Goal: Task Accomplishment & Management: Use online tool/utility

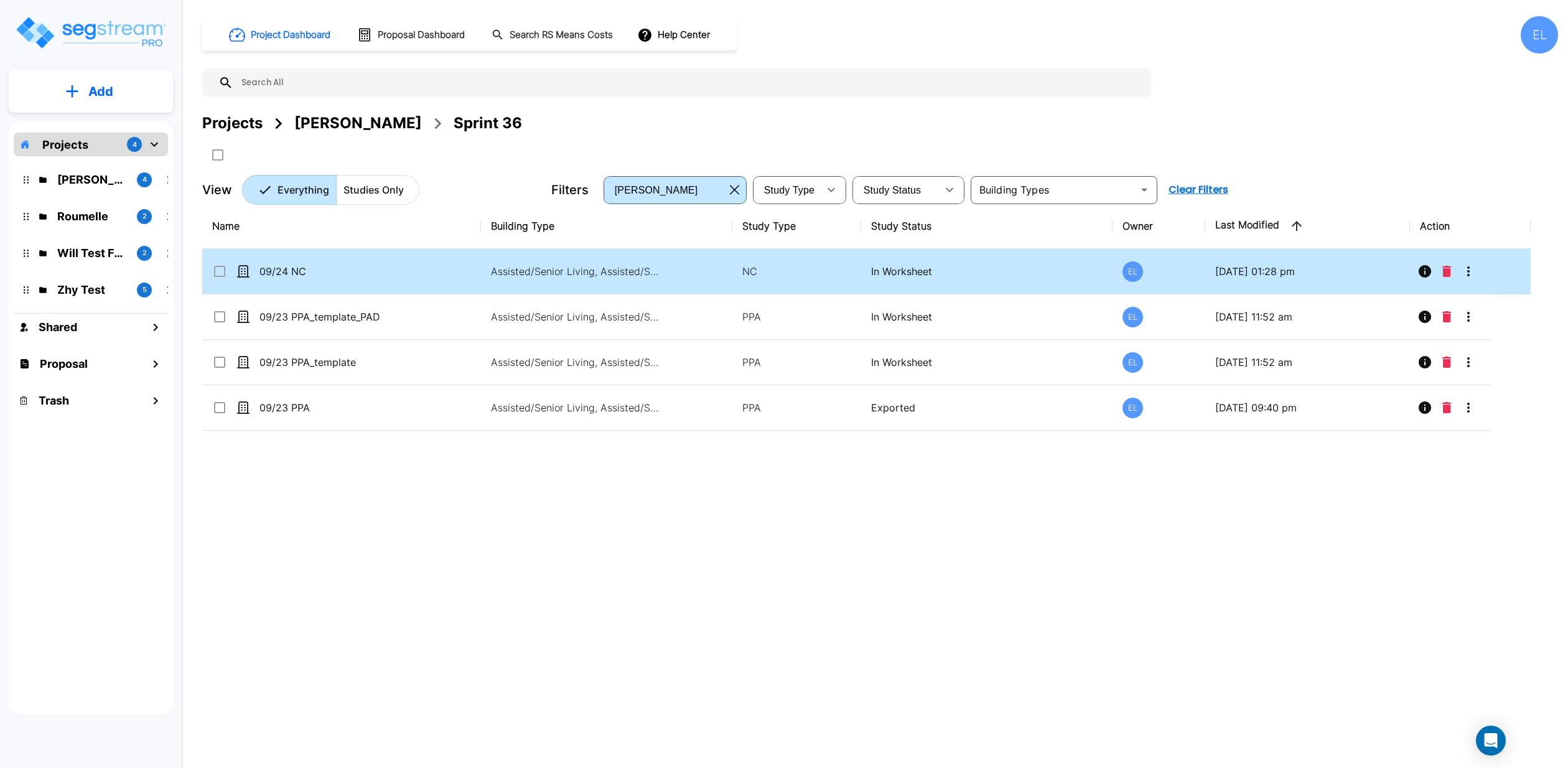
click at [982, 272] on p "In Worksheet" at bounding box center [986, 271] width 231 height 15
checkbox input "true"
click at [982, 272] on p "In Worksheet" at bounding box center [986, 271] width 231 height 15
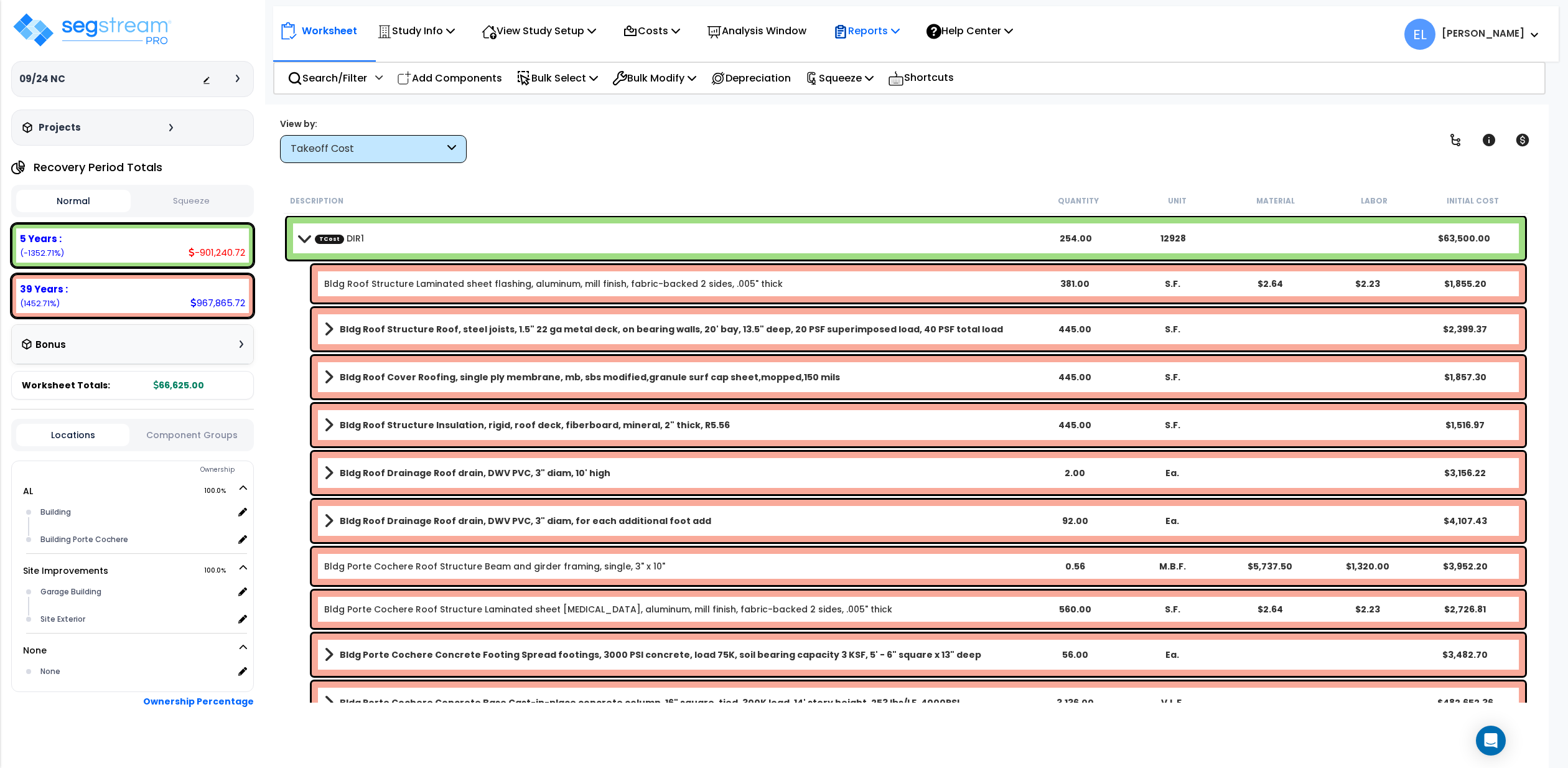
click at [876, 36] on p "Reports" at bounding box center [867, 30] width 67 height 17
click at [880, 53] on link "Get Report" at bounding box center [888, 59] width 123 height 25
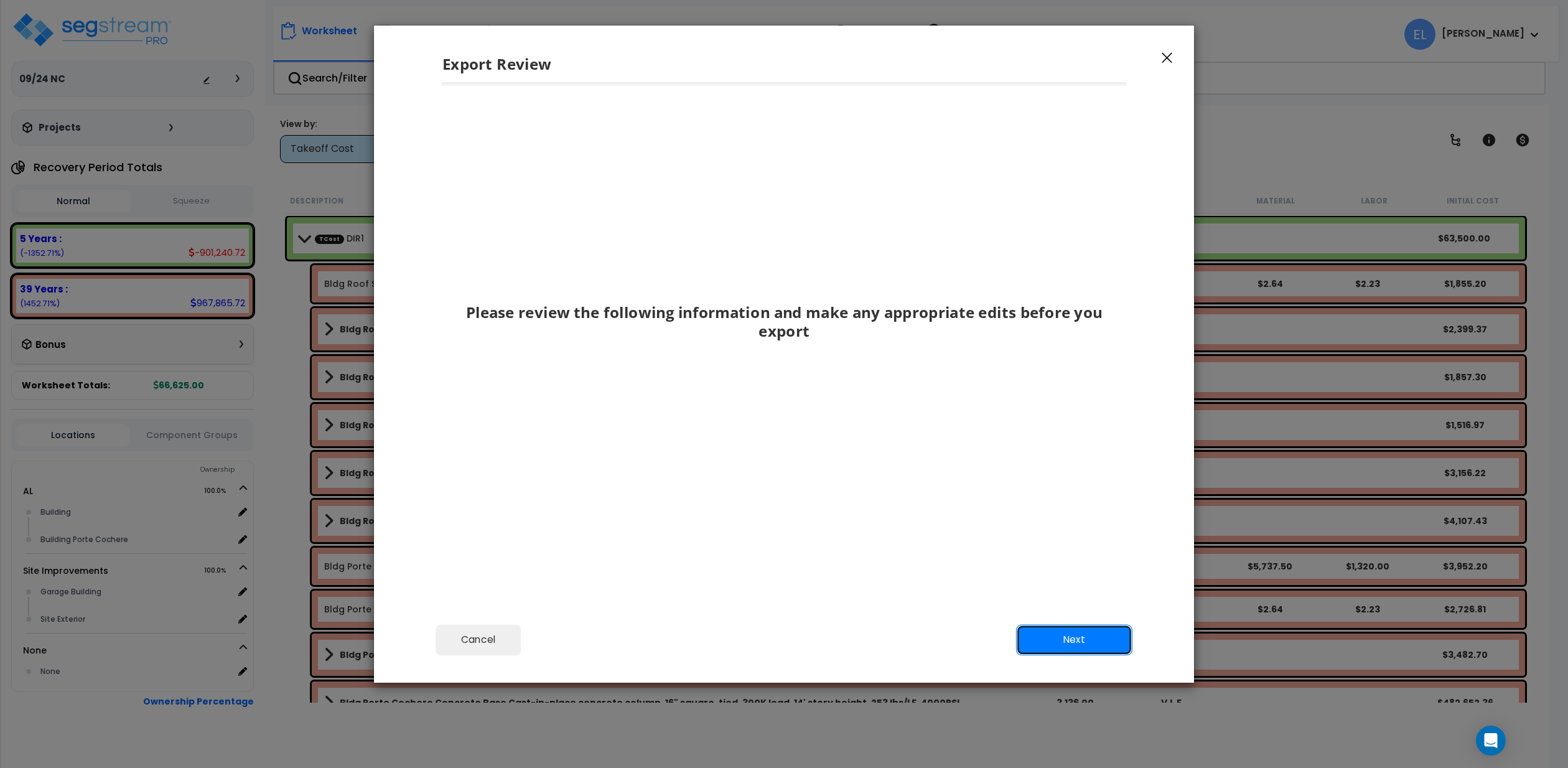
click at [1049, 630] on button "Next" at bounding box center [1074, 639] width 116 height 30
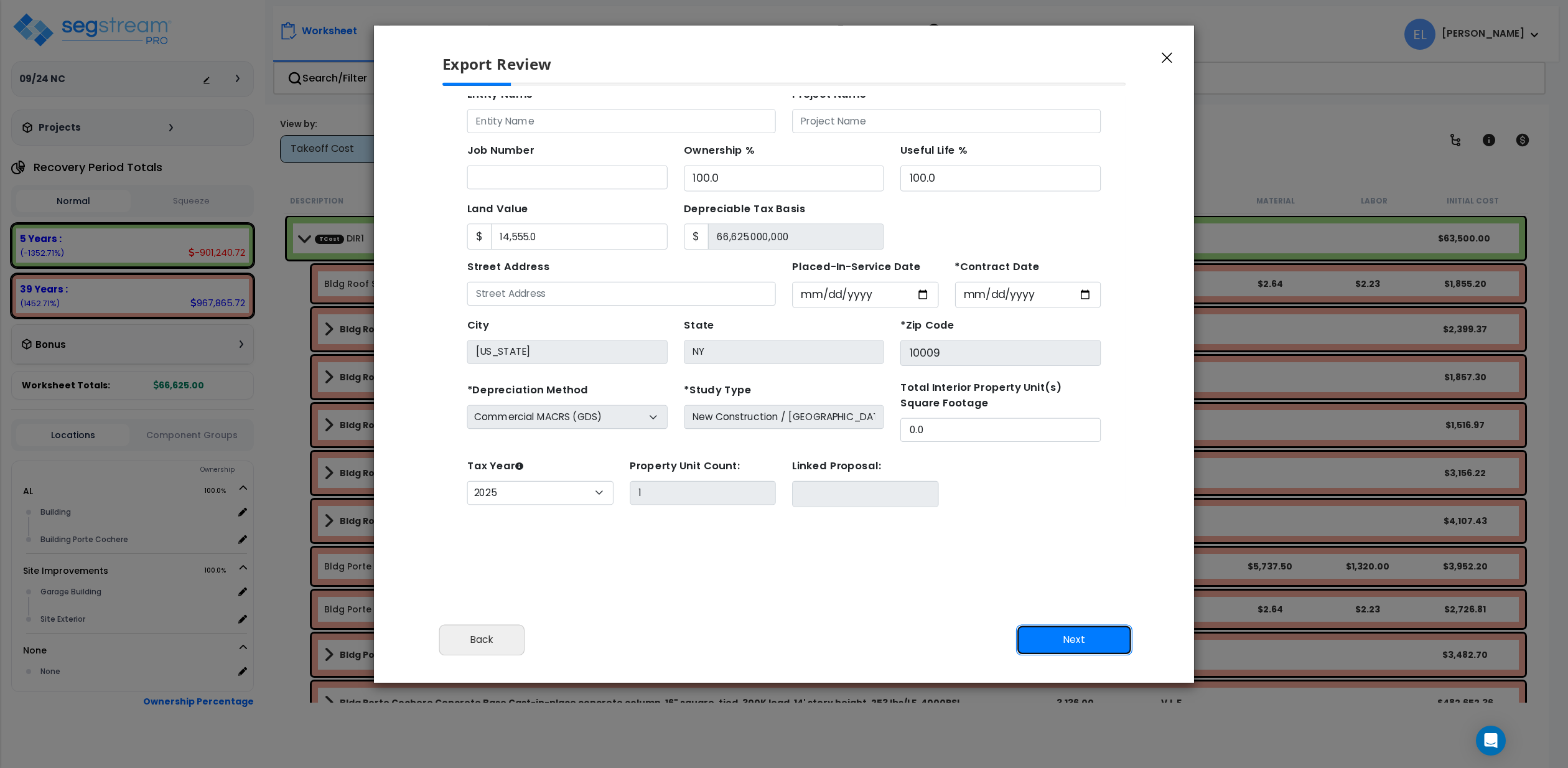
scroll to position [125, 0]
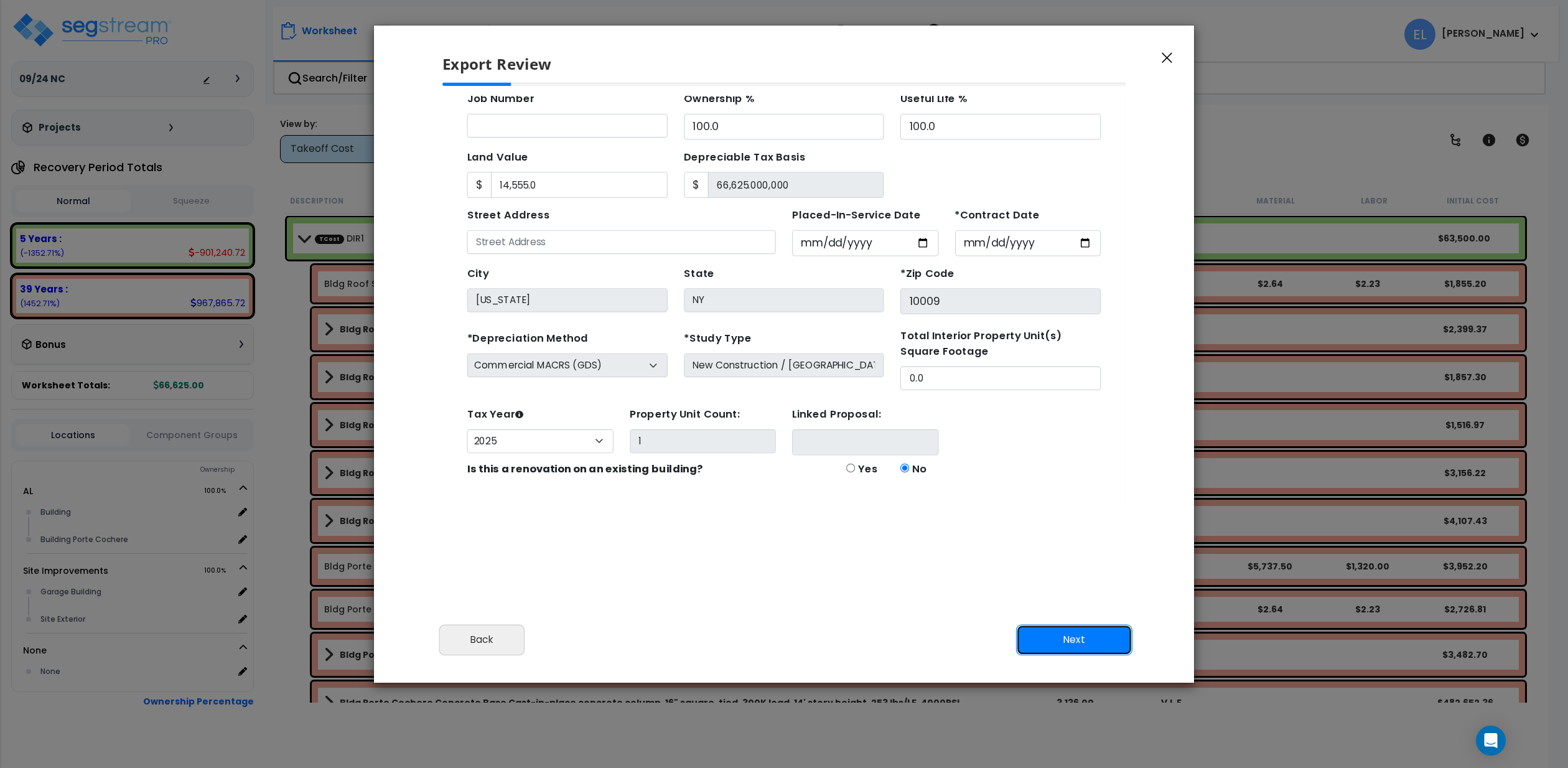
click at [1071, 635] on button "Next" at bounding box center [1074, 639] width 116 height 30
type input "14555"
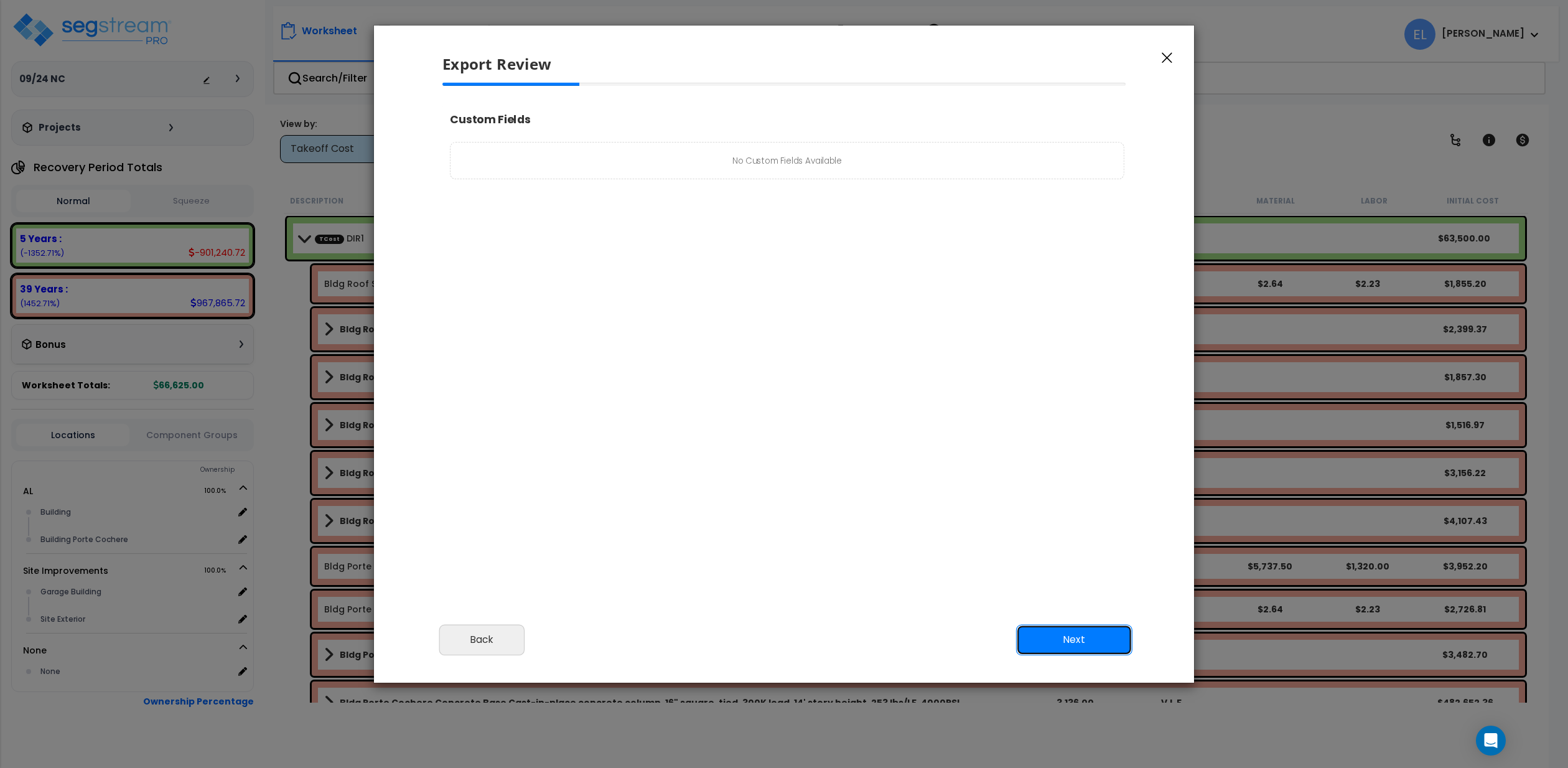
scroll to position [1, 0]
type input "14,555.0"
select select "2025"
click at [1080, 631] on button "Next" at bounding box center [1074, 639] width 116 height 30
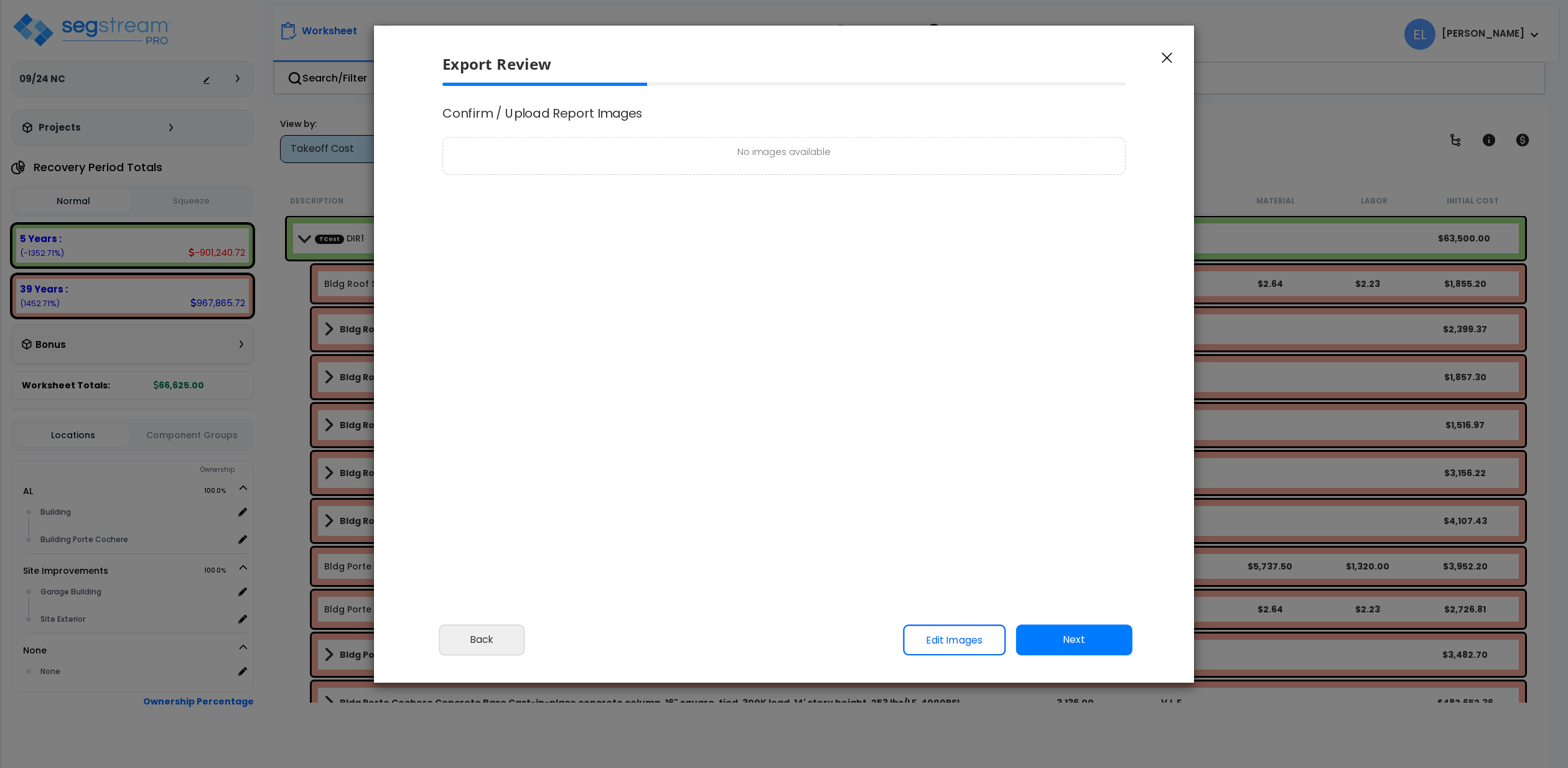
click at [1063, 634] on button "Next" at bounding box center [1074, 639] width 116 height 30
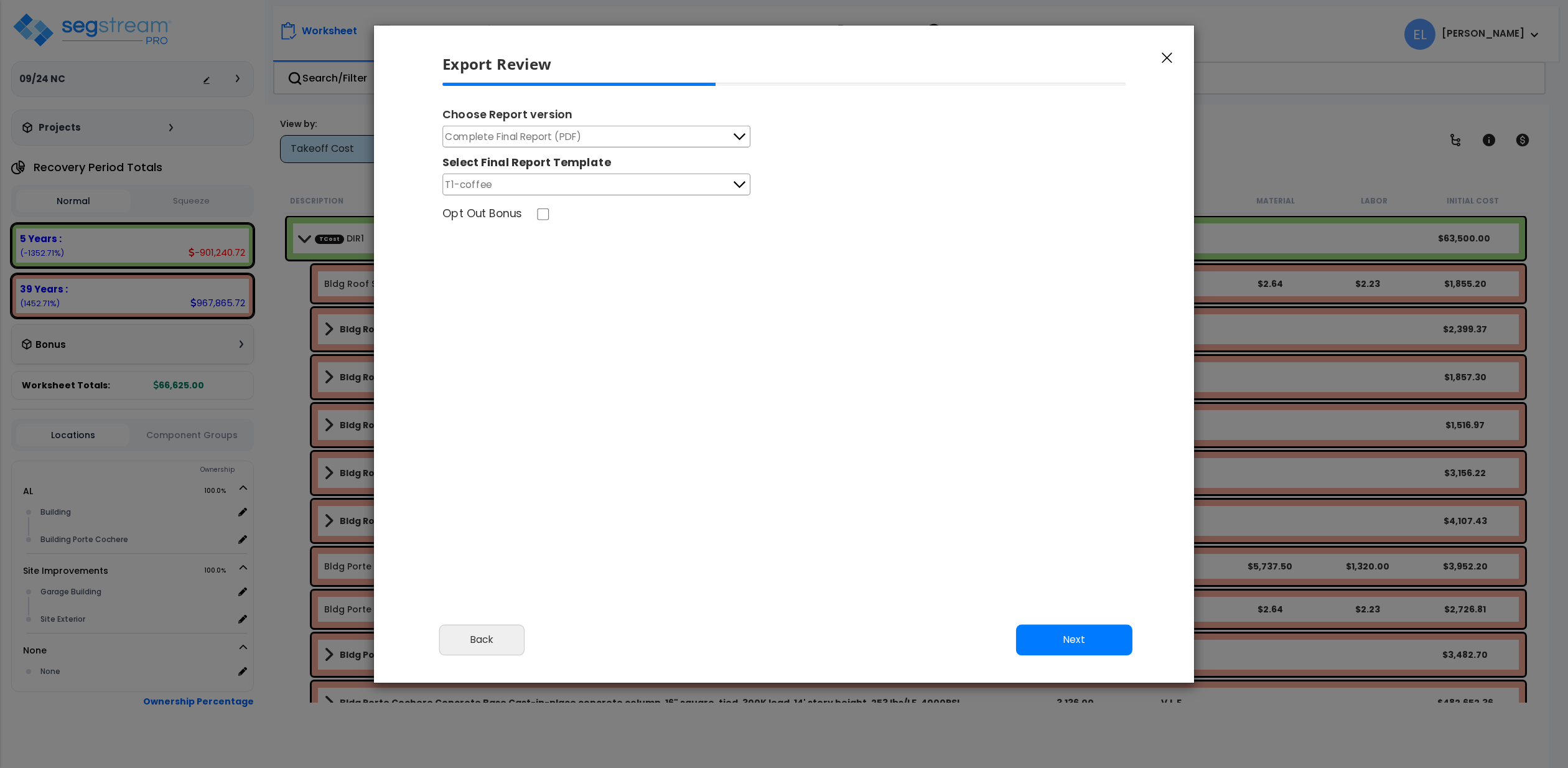
click at [1063, 634] on button "Next" at bounding box center [1074, 639] width 116 height 30
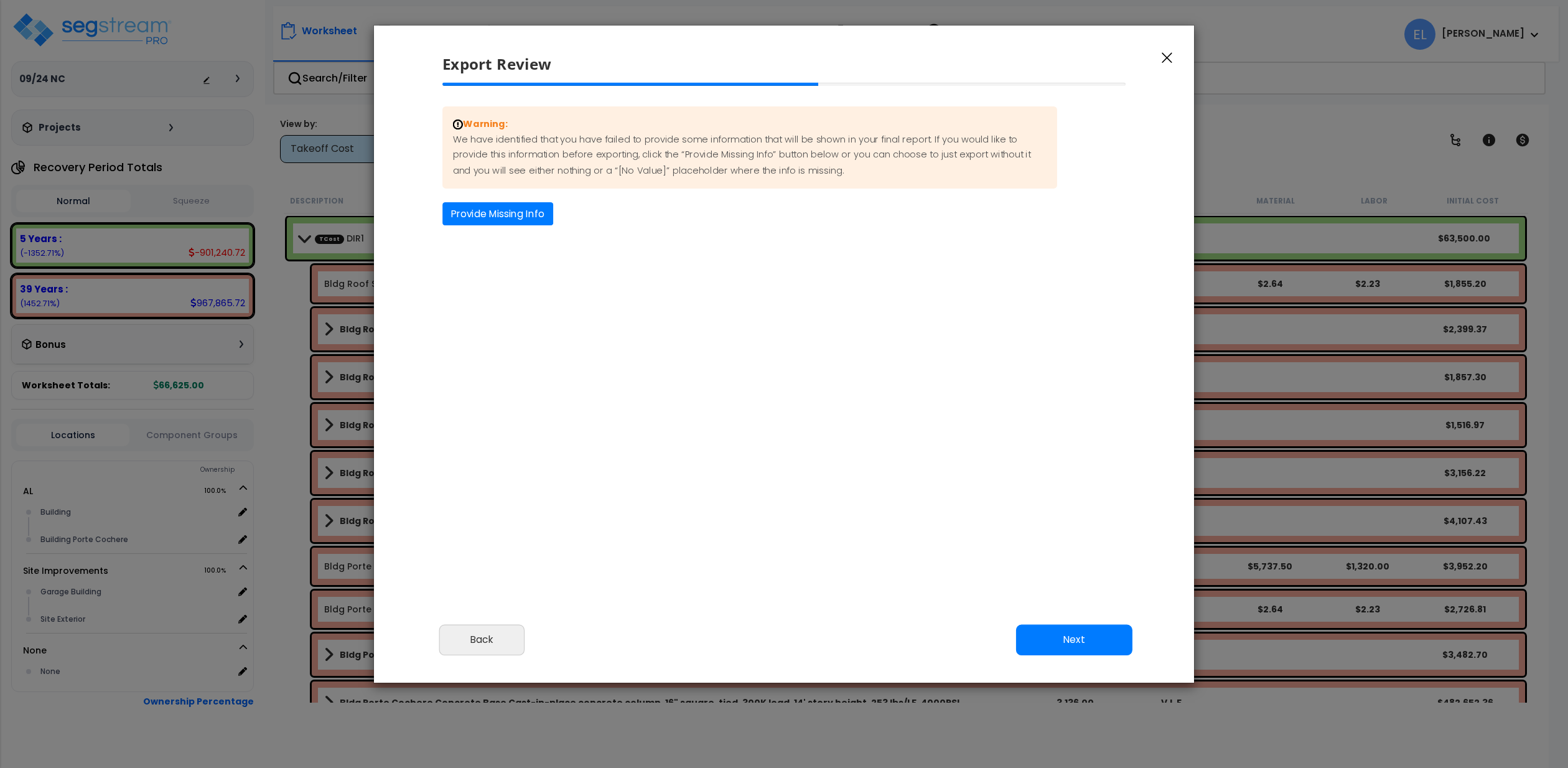
click at [1063, 634] on button "Next" at bounding box center [1074, 639] width 116 height 30
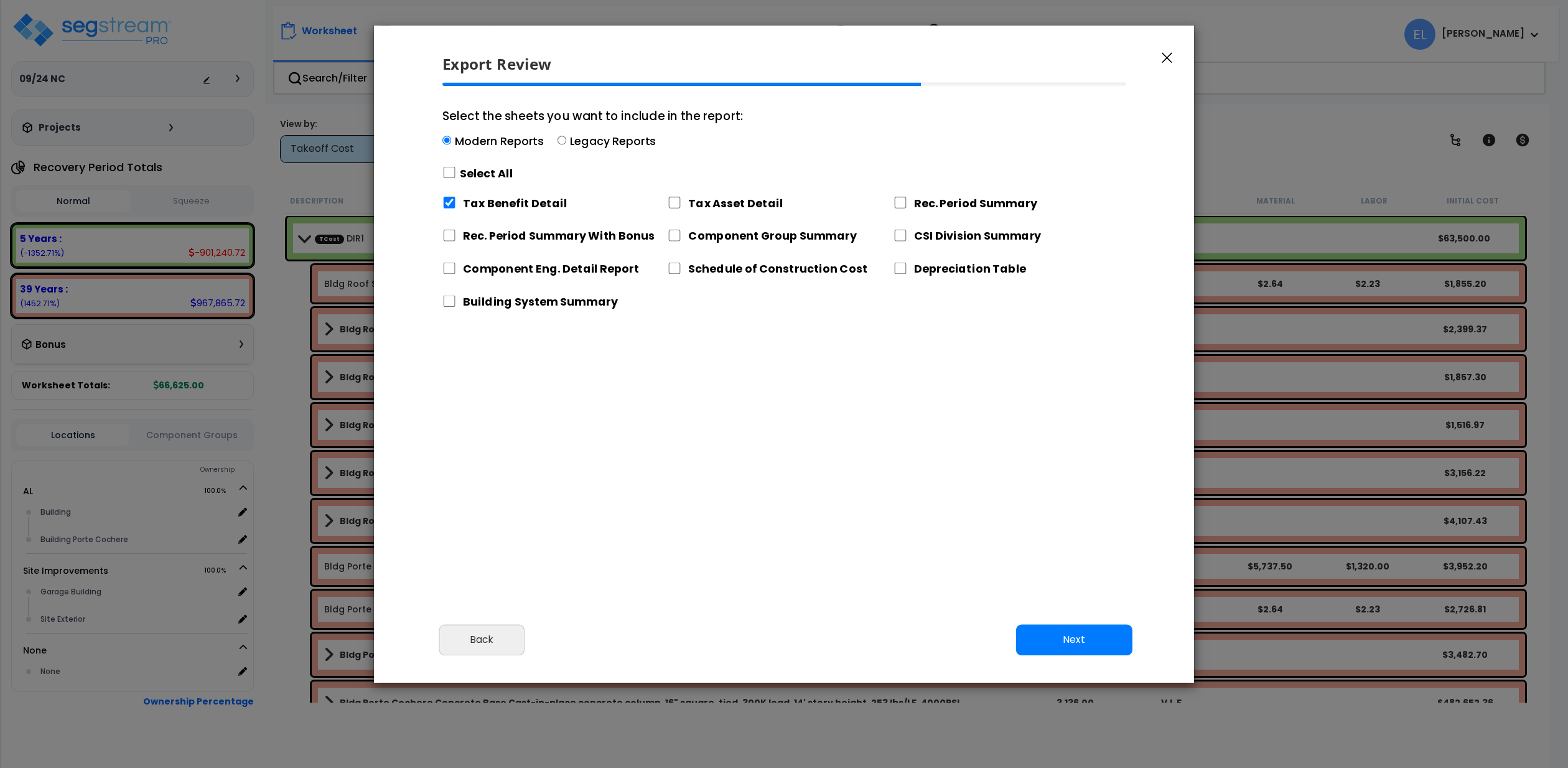
click at [1063, 634] on button "Next" at bounding box center [1074, 639] width 116 height 30
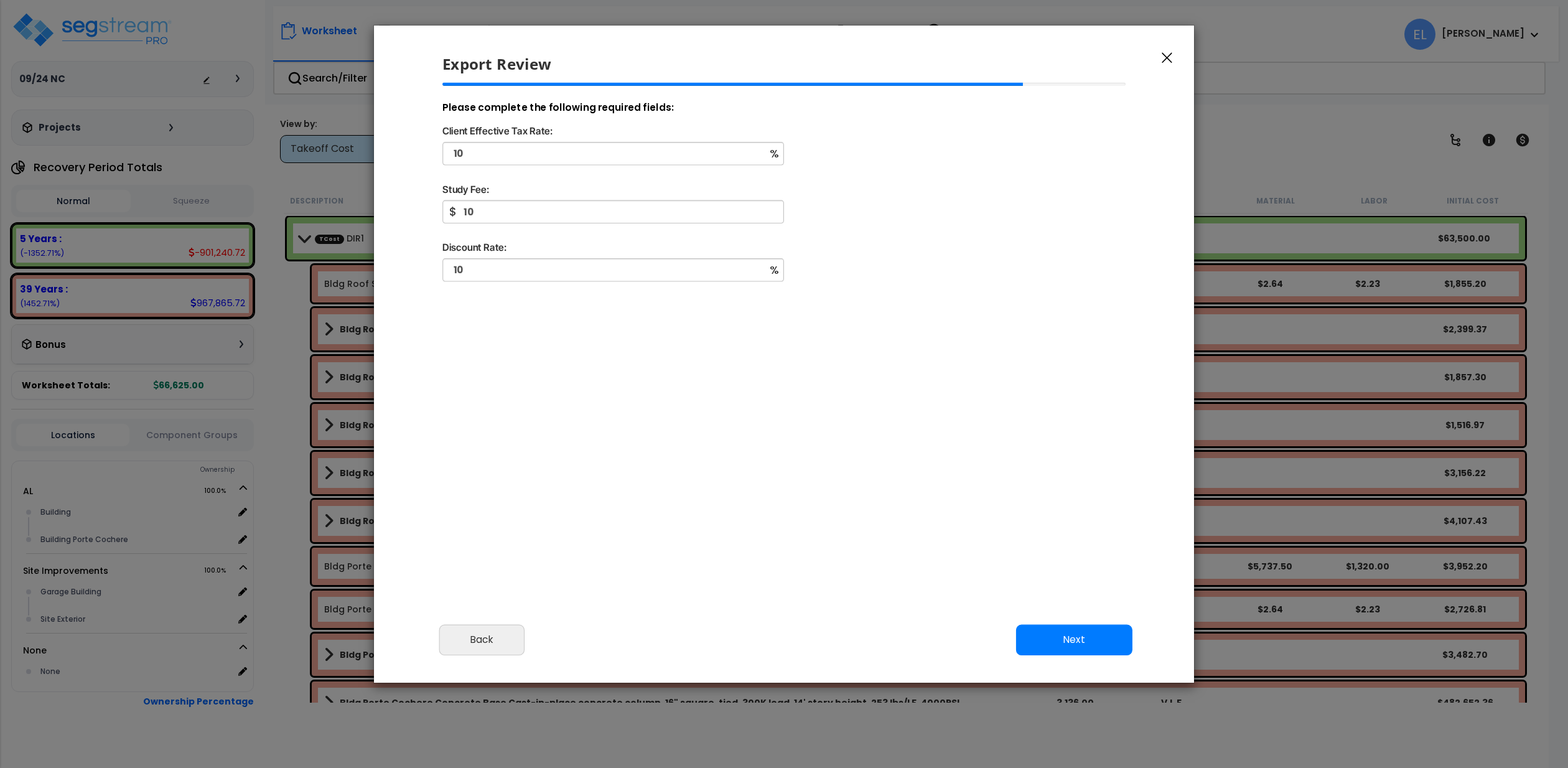
click at [1063, 634] on button "Next" at bounding box center [1074, 639] width 116 height 30
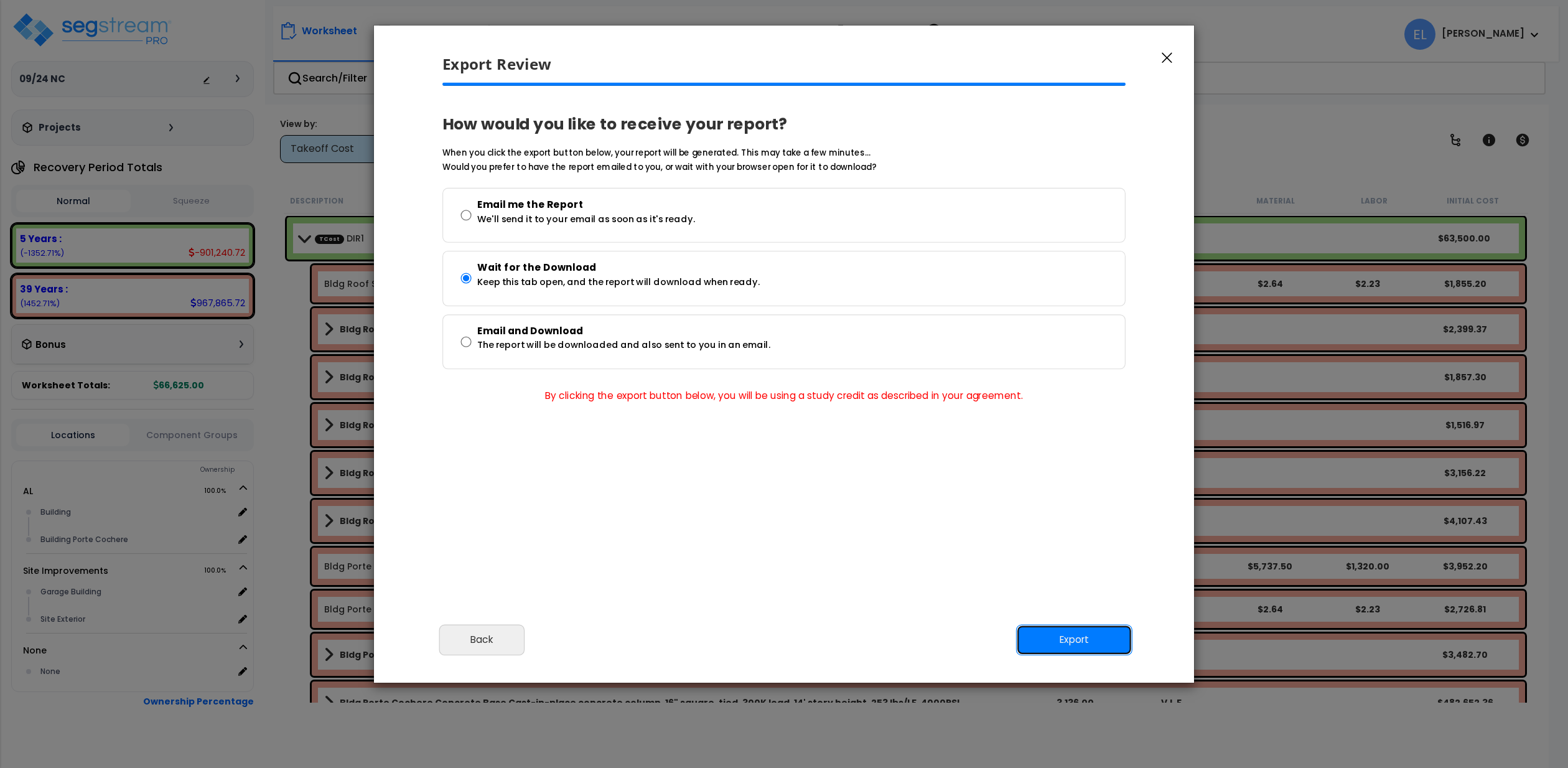
click at [1100, 633] on button "Export" at bounding box center [1074, 639] width 116 height 30
